Goal: Obtain resource: Obtain resource

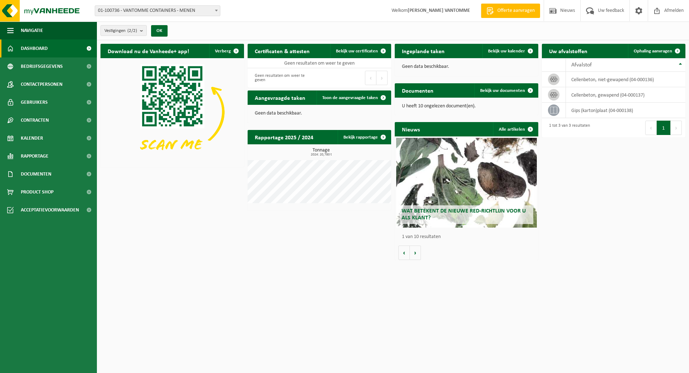
click at [191, 11] on span "01-100736 - VANTOMME CONTAINERS - MENEN" at bounding box center [157, 11] width 125 height 10
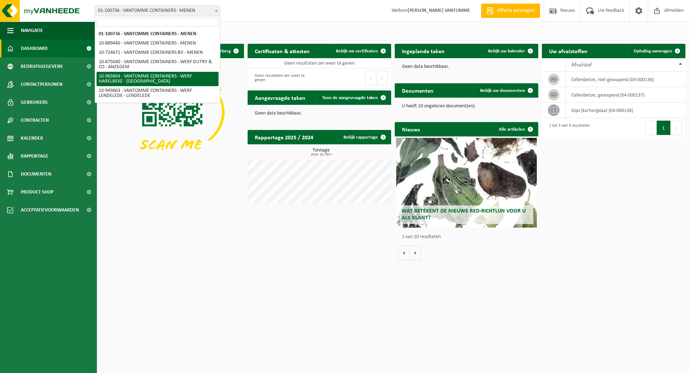
scroll to position [28, 0]
select select "171743"
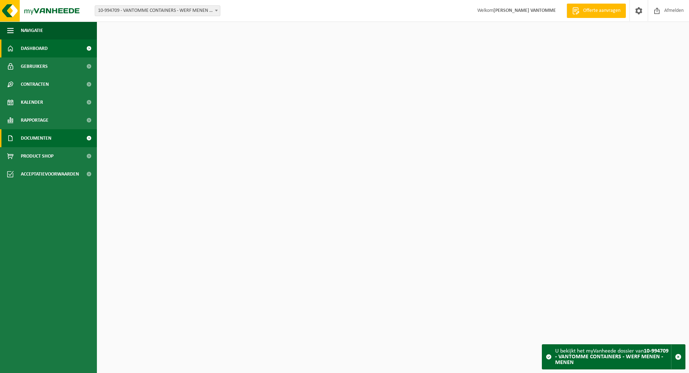
click at [41, 139] on span "Documenten" at bounding box center [36, 138] width 31 height 18
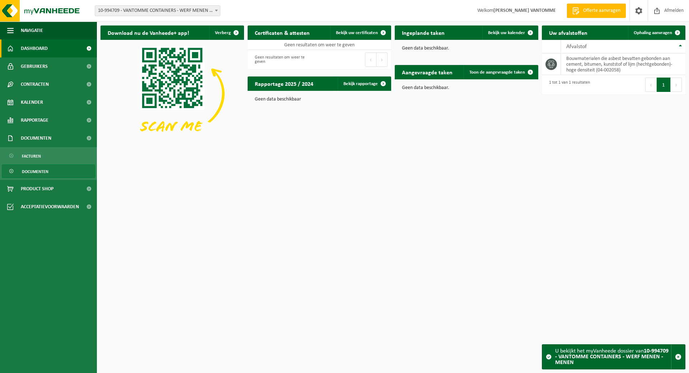
click at [38, 172] on span "Documenten" at bounding box center [35, 172] width 27 height 14
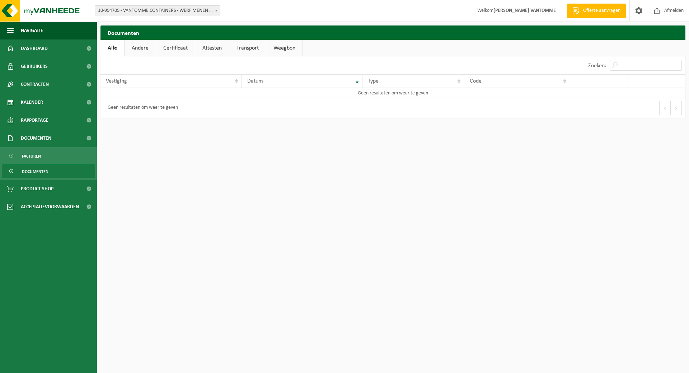
click at [188, 11] on span "10-994709 - VANTOMME CONTAINERS - WERF MENEN - MENEN" at bounding box center [157, 11] width 125 height 10
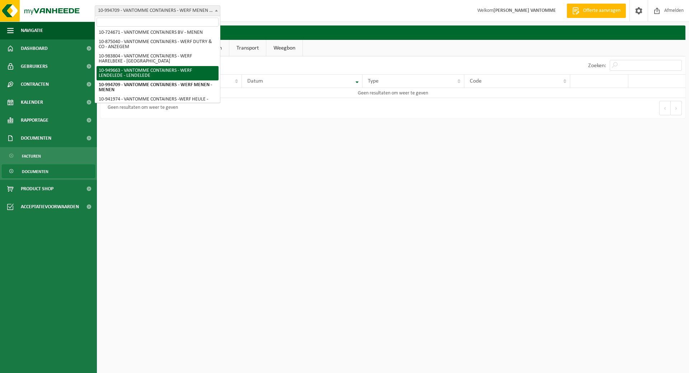
scroll to position [28, 0]
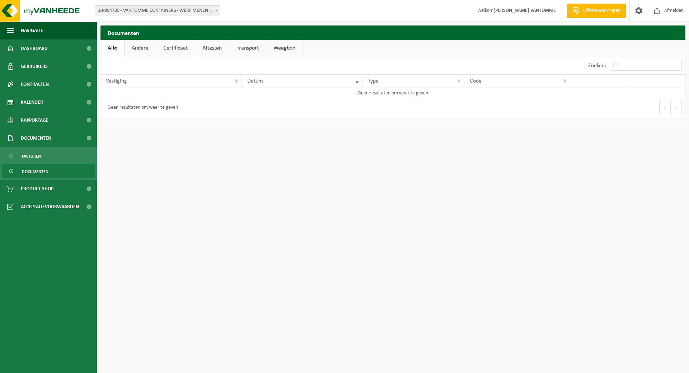
click at [45, 171] on span "Documenten" at bounding box center [35, 172] width 27 height 14
click at [213, 11] on span "10-994709 - VANTOMME CONTAINERS - WERF MENEN - MENEN" at bounding box center [157, 11] width 125 height 10
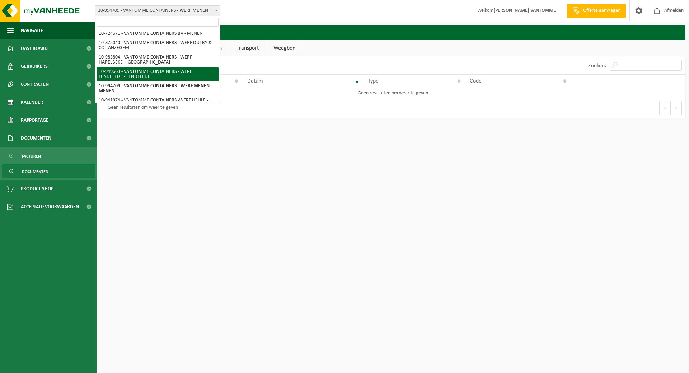
scroll to position [28, 0]
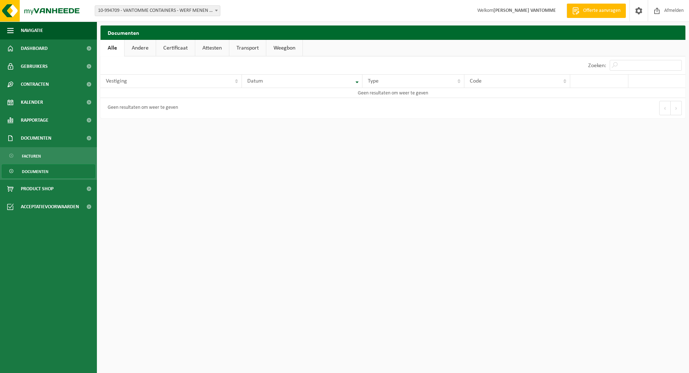
click at [44, 169] on span "Documenten" at bounding box center [35, 172] width 27 height 14
